Goal: Task Accomplishment & Management: Manage account settings

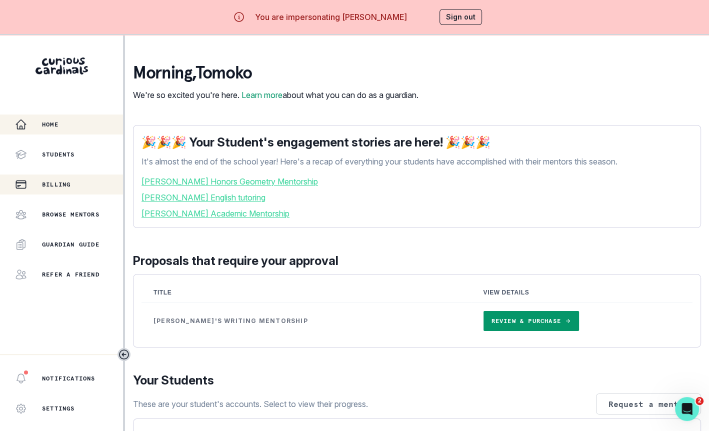
click at [71, 183] on p "Billing" at bounding box center [56, 185] width 29 height 8
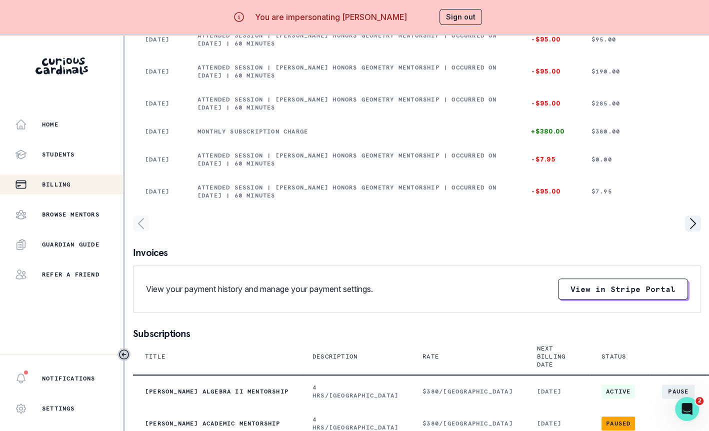
scroll to position [412, 0]
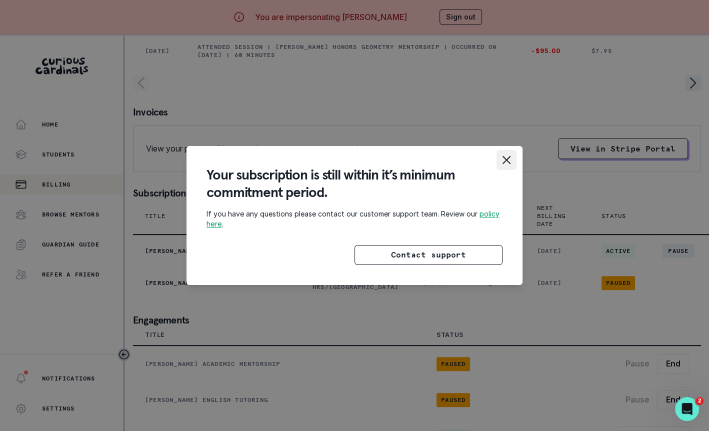
click at [509, 161] on icon "Close" at bounding box center [507, 160] width 8 height 8
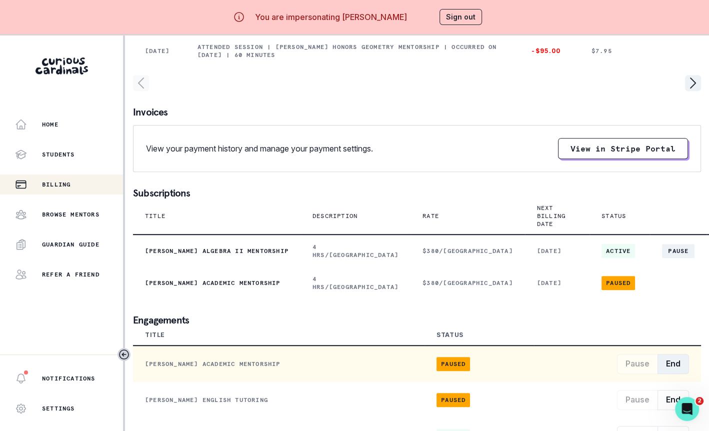
click at [675, 369] on button "End" at bounding box center [674, 364] width 32 height 20
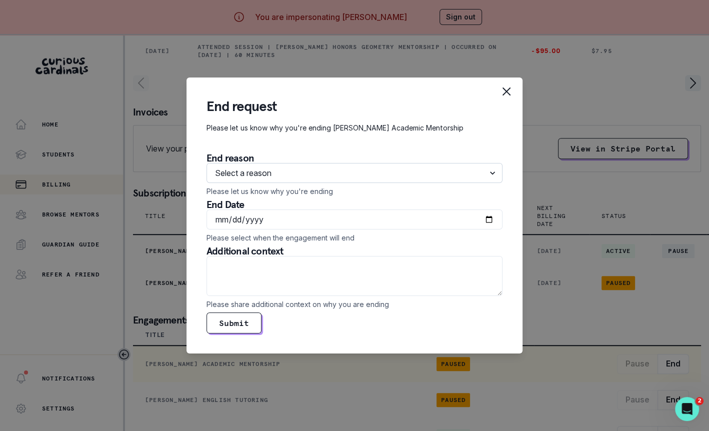
click at [373, 179] on select "Select a reason They accomplished their mentorship goal They do not have the ti…" at bounding box center [355, 173] width 296 height 20
click at [390, 171] on select "Select a reason They accomplished their mentorship goal They do not have the ti…" at bounding box center [355, 173] width 296 height 20
click at [207, 164] on select "Select a reason They accomplished their mentorship goal They do not have the ti…" at bounding box center [355, 173] width 296 height 20
click at [161, 269] on div "End request Please let us know why you're ending [PERSON_NAME] Academic Mentors…" at bounding box center [354, 215] width 709 height 431
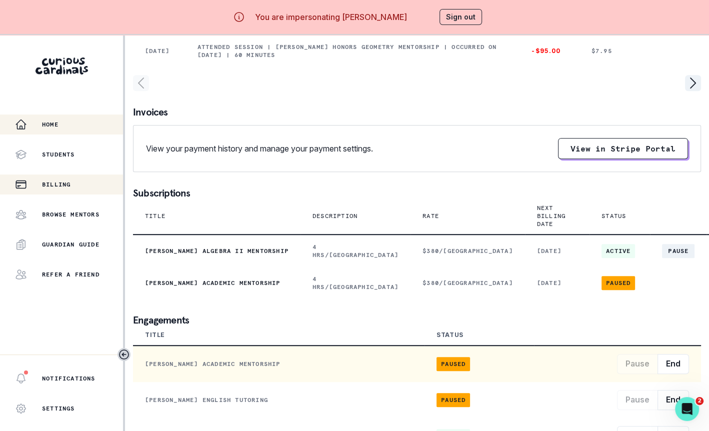
click at [89, 117] on button "Home" at bounding box center [61, 125] width 123 height 20
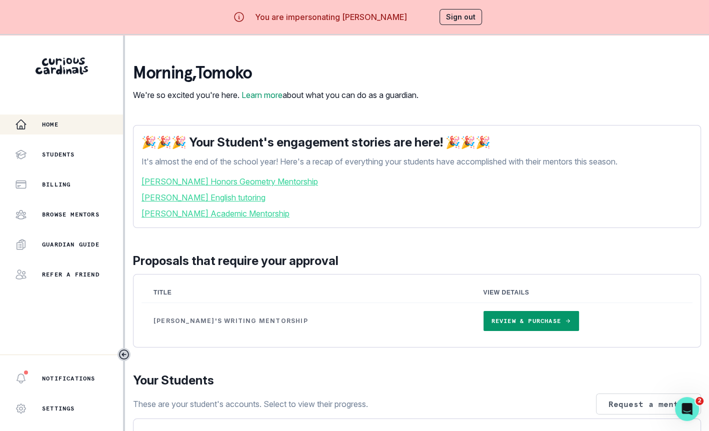
click at [457, 14] on button "Sign out" at bounding box center [461, 17] width 43 height 16
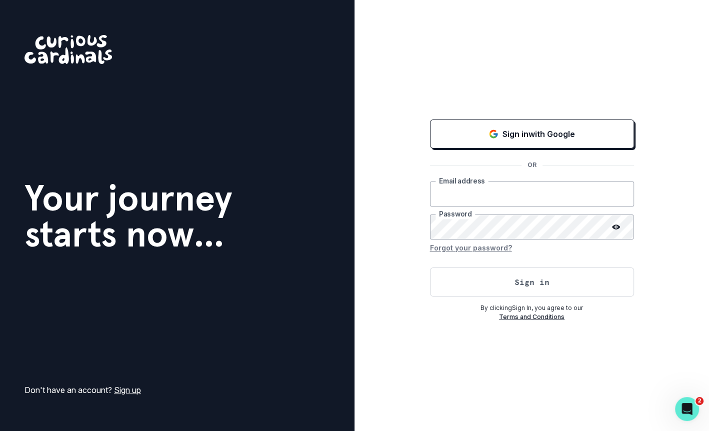
type input "[EMAIL_ADDRESS][DOMAIN_NAME]"
